Goal: Find contact information: Find contact information

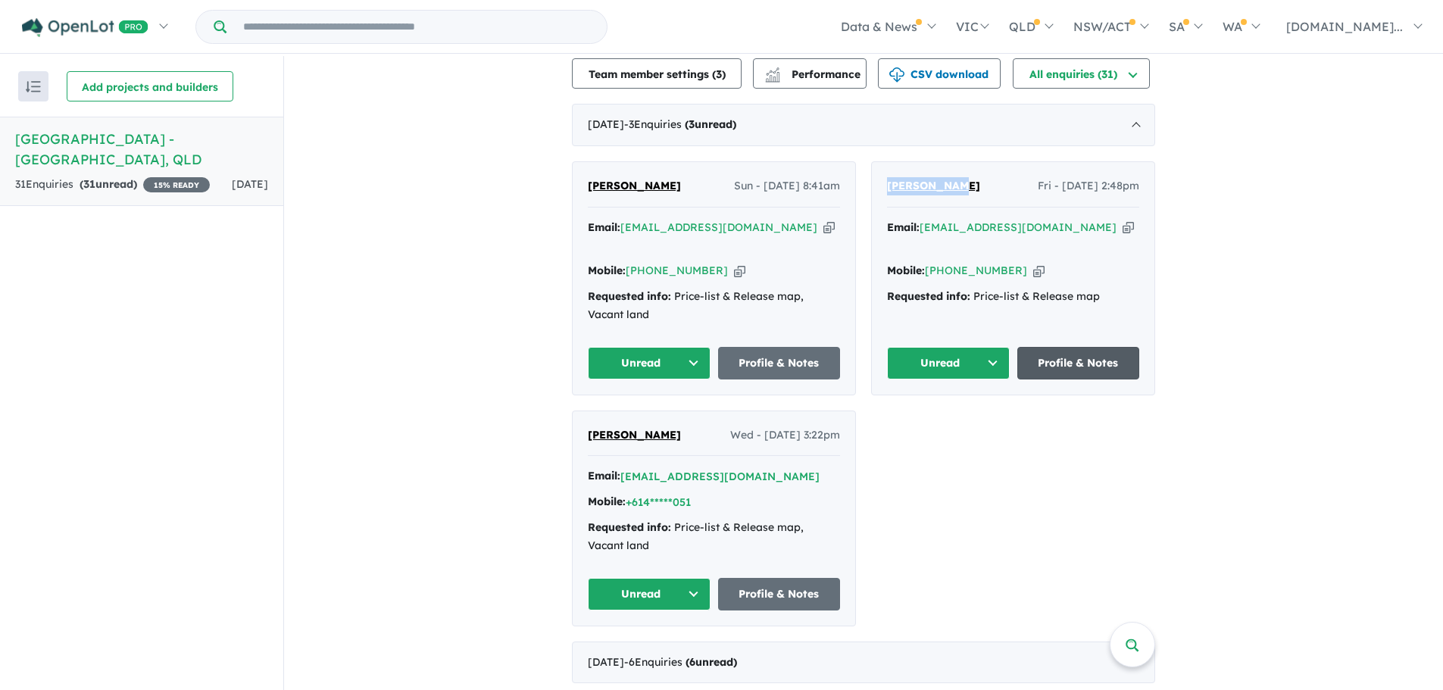
scroll to position [379, 0]
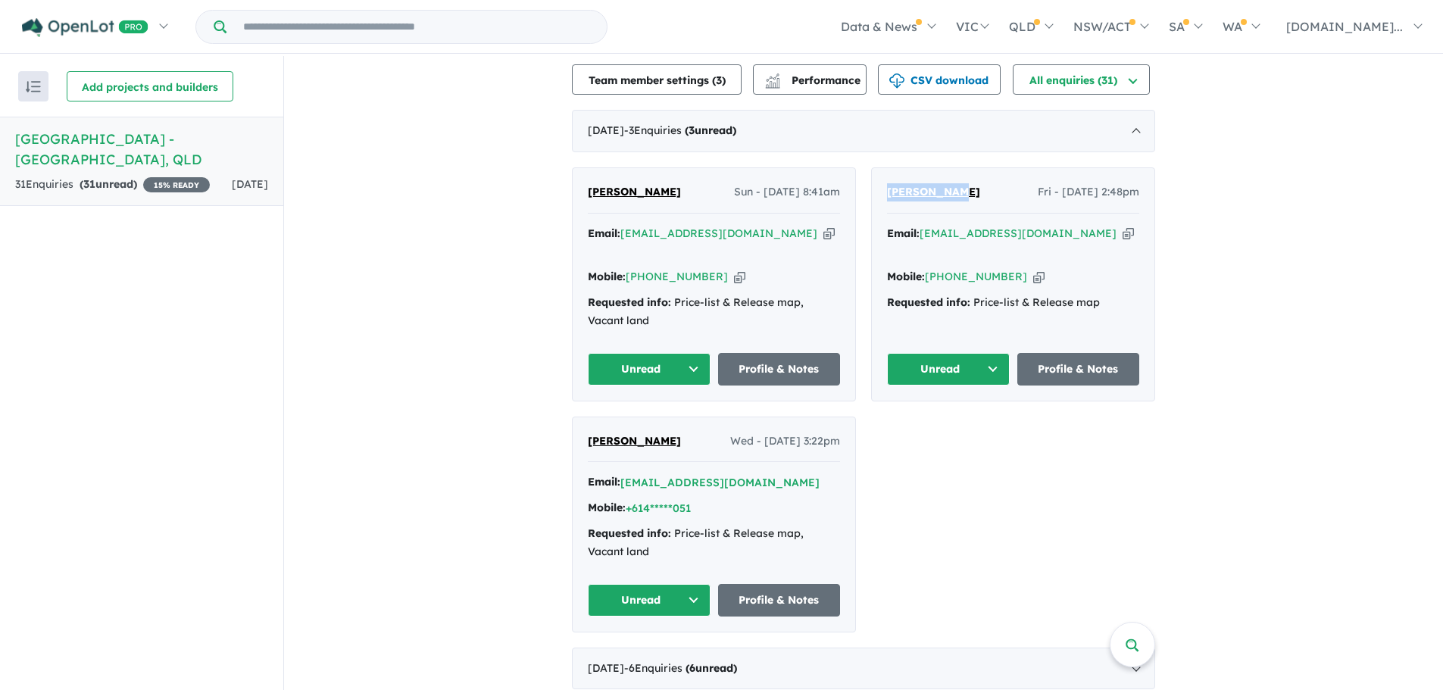
click at [1123, 226] on icon "button" at bounding box center [1128, 234] width 11 height 16
click at [1033, 269] on icon "button" at bounding box center [1038, 277] width 11 height 16
drag, startPoint x: 982, startPoint y: 177, endPoint x: 875, endPoint y: 182, distance: 106.9
click at [875, 182] on div "[PERSON_NAME] Fri - [DATE] 2:48pm Email: [EMAIL_ADDRESS][DOMAIN_NAME] Copied! M…" at bounding box center [1013, 284] width 283 height 233
copy span "[PERSON_NAME]"
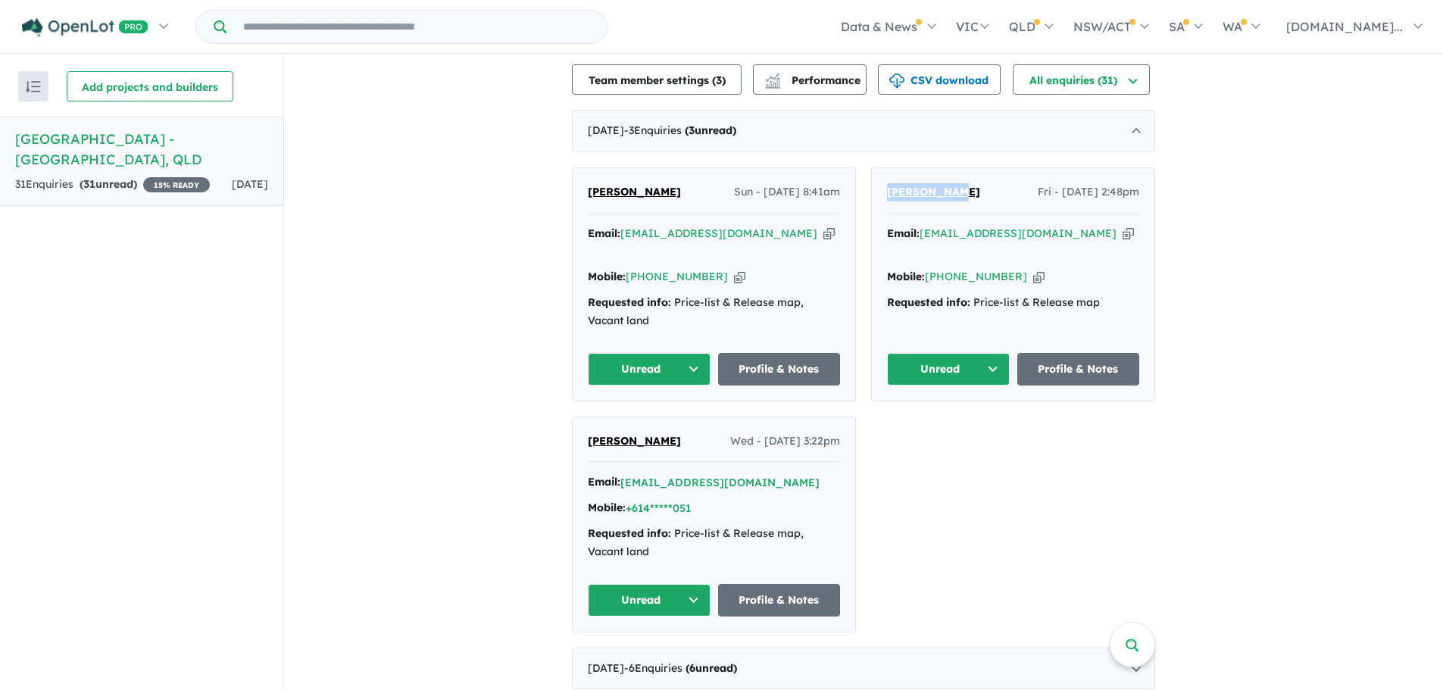
click at [823, 232] on icon "button" at bounding box center [828, 234] width 11 height 16
copy span "[PERSON_NAME]"
drag, startPoint x: 603, startPoint y: 177, endPoint x: 688, endPoint y: 202, distance: 88.2
click at [688, 202] on div "[PERSON_NAME] Sun - [DATE] 8:41am Email: [EMAIL_ADDRESS][DOMAIN_NAME] Copied! M…" at bounding box center [714, 284] width 283 height 233
copy span "[PERSON_NAME]"
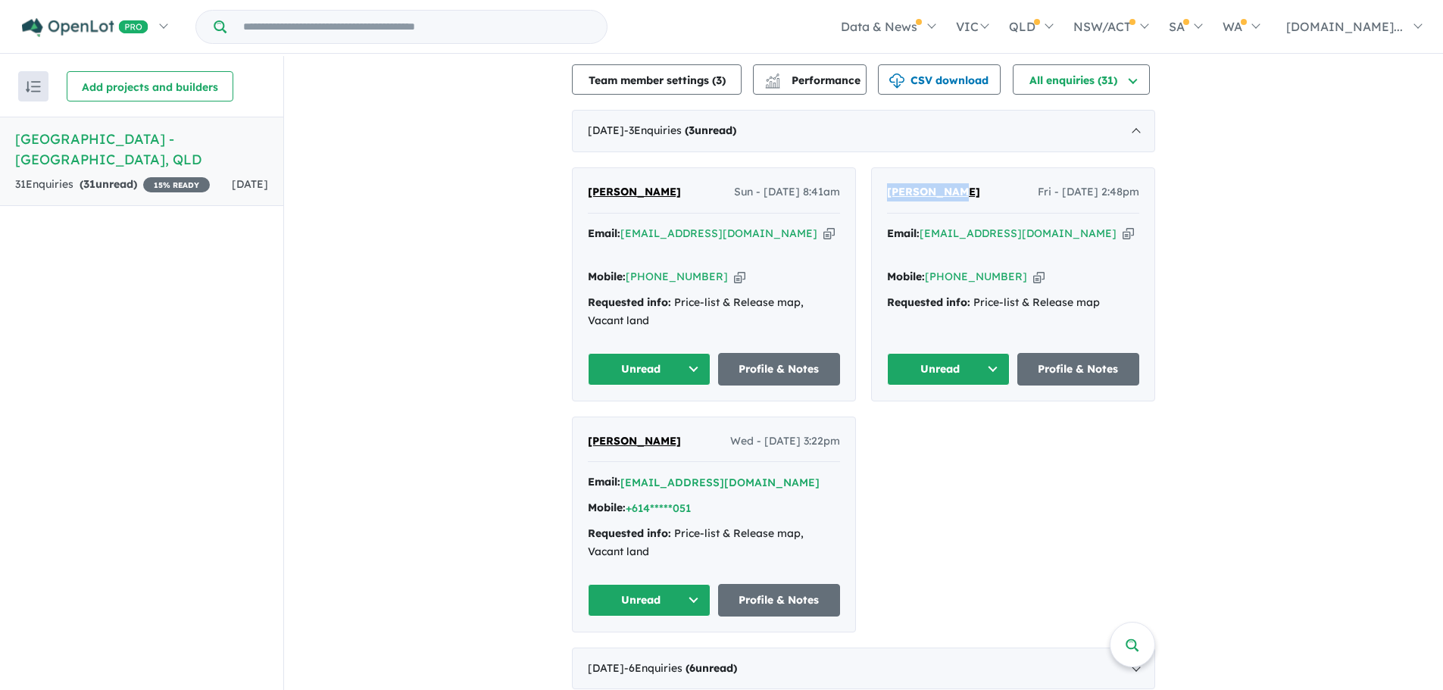
copy span "[PERSON_NAME]"
click at [761, 239] on div "Email: [EMAIL_ADDRESS][DOMAIN_NAME] Copied!" at bounding box center [714, 243] width 252 height 36
click at [823, 236] on icon "button" at bounding box center [828, 234] width 11 height 16
click at [734, 269] on icon "button" at bounding box center [739, 277] width 11 height 16
